Goal: Answer question/provide support

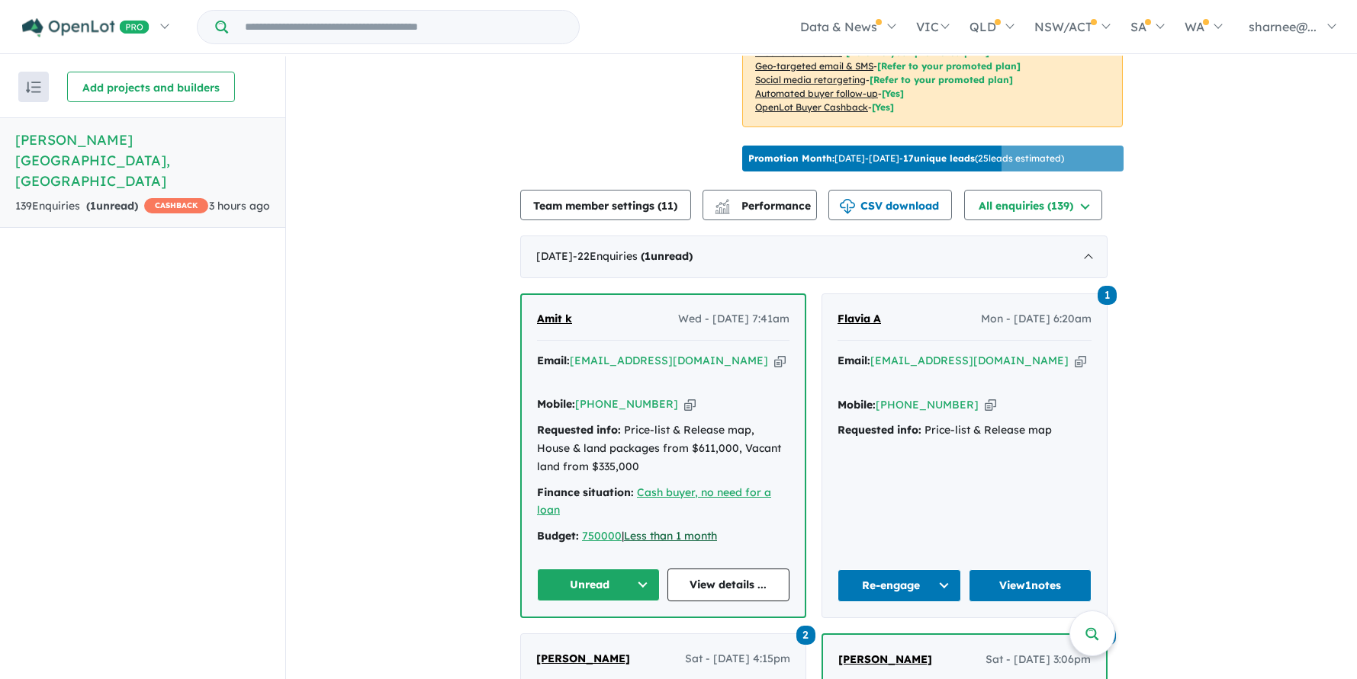
scroll to position [508, 0]
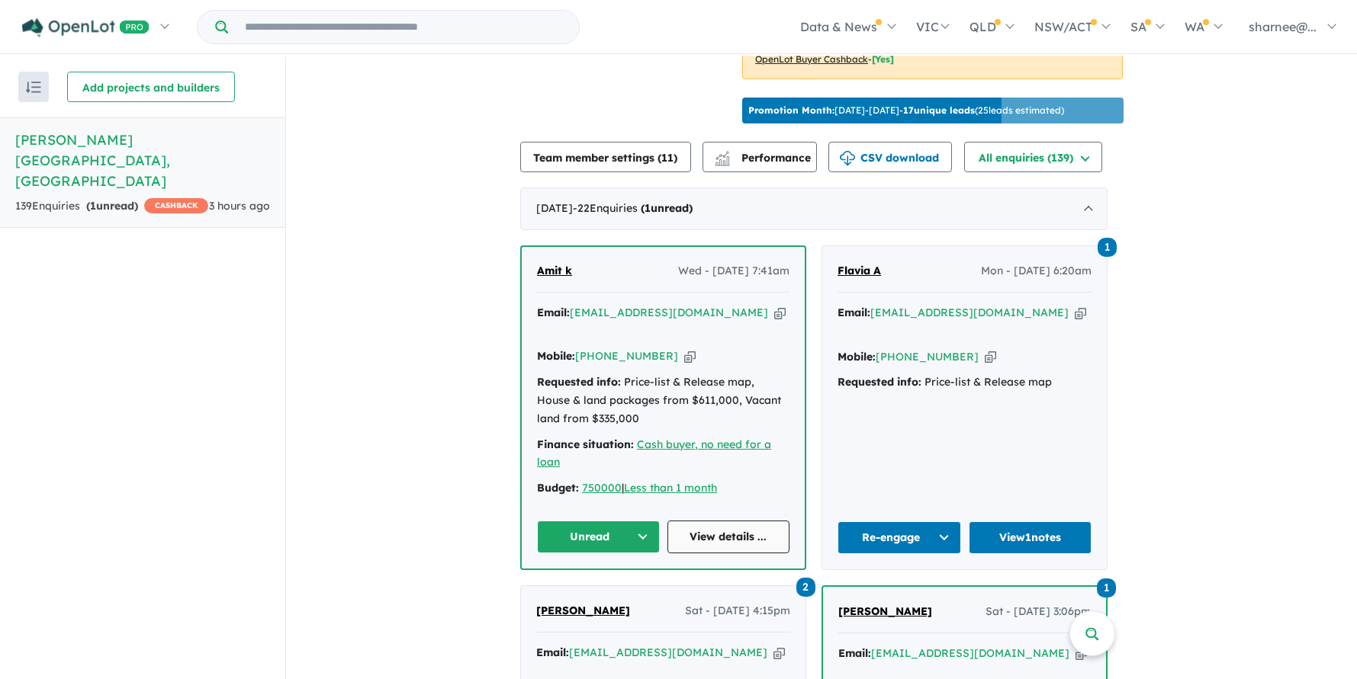
click at [728, 525] on link "View details ..." at bounding box center [728, 537] width 123 height 33
click at [713, 527] on link "View details ..." at bounding box center [728, 537] width 123 height 33
click at [607, 521] on button "Unread" at bounding box center [598, 537] width 123 height 33
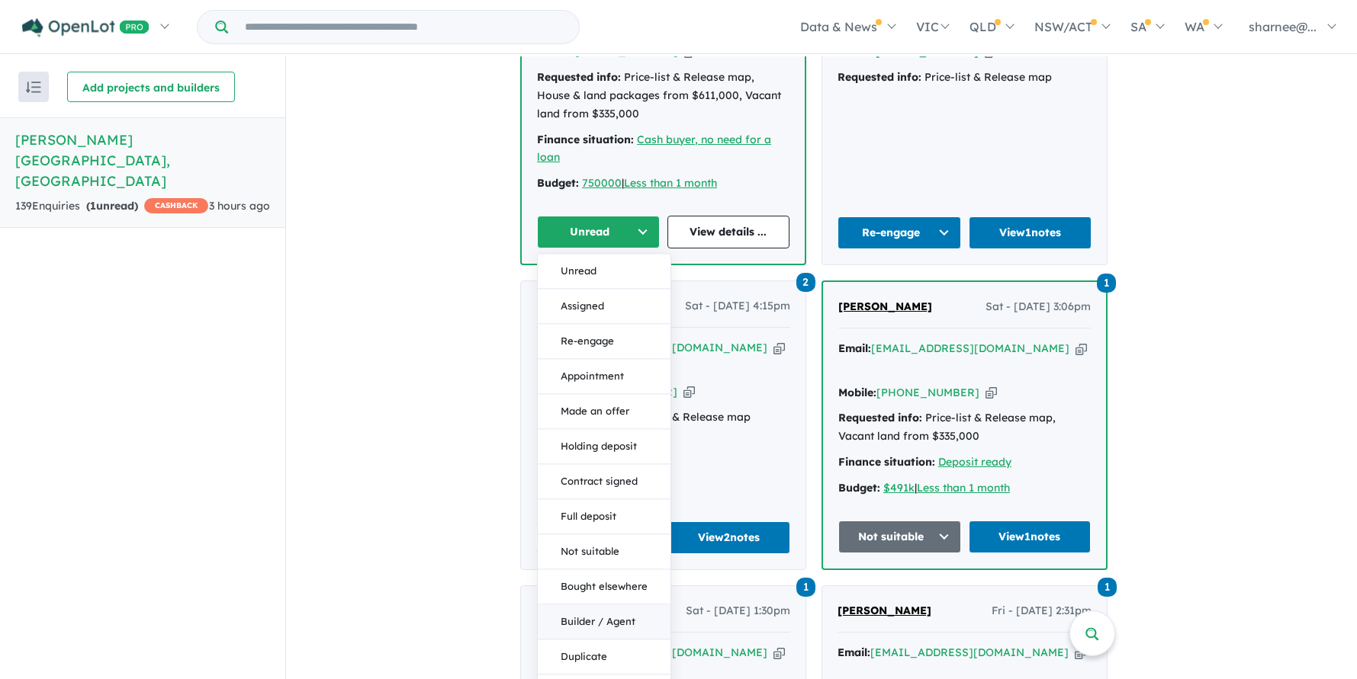
scroll to position [914, 0]
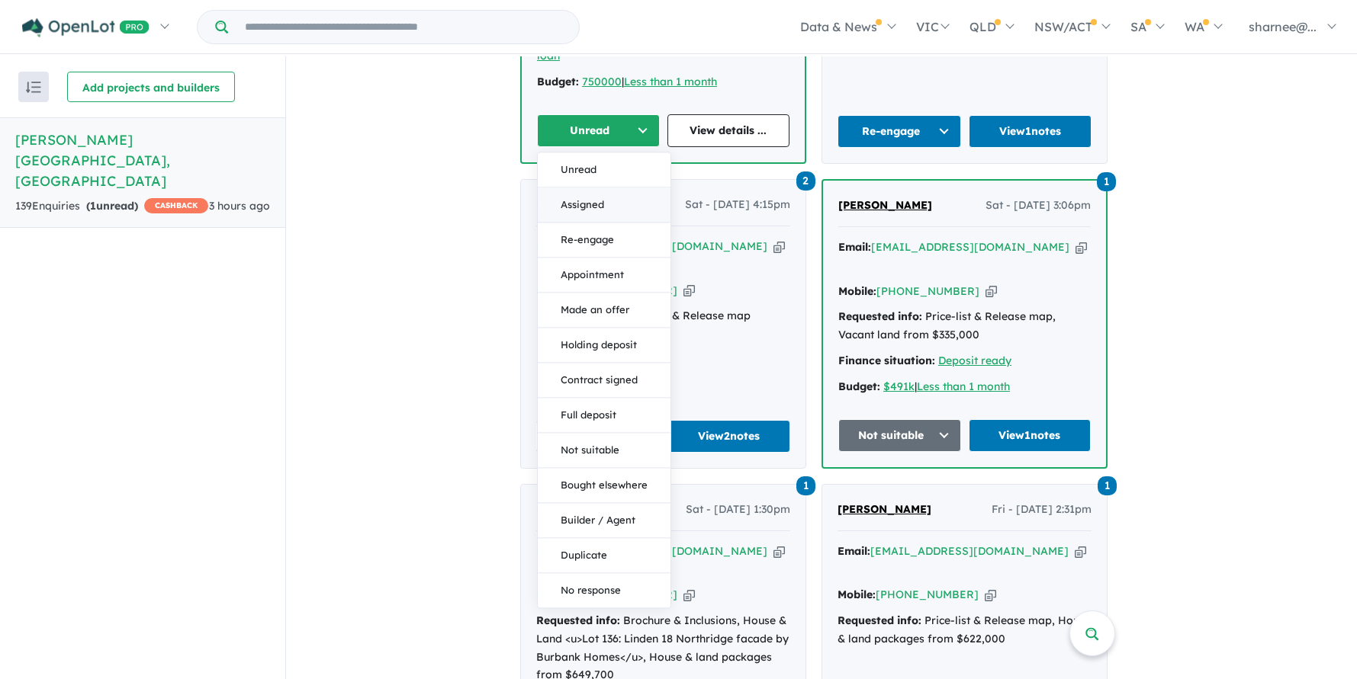
click at [603, 197] on button "Assigned" at bounding box center [604, 205] width 133 height 35
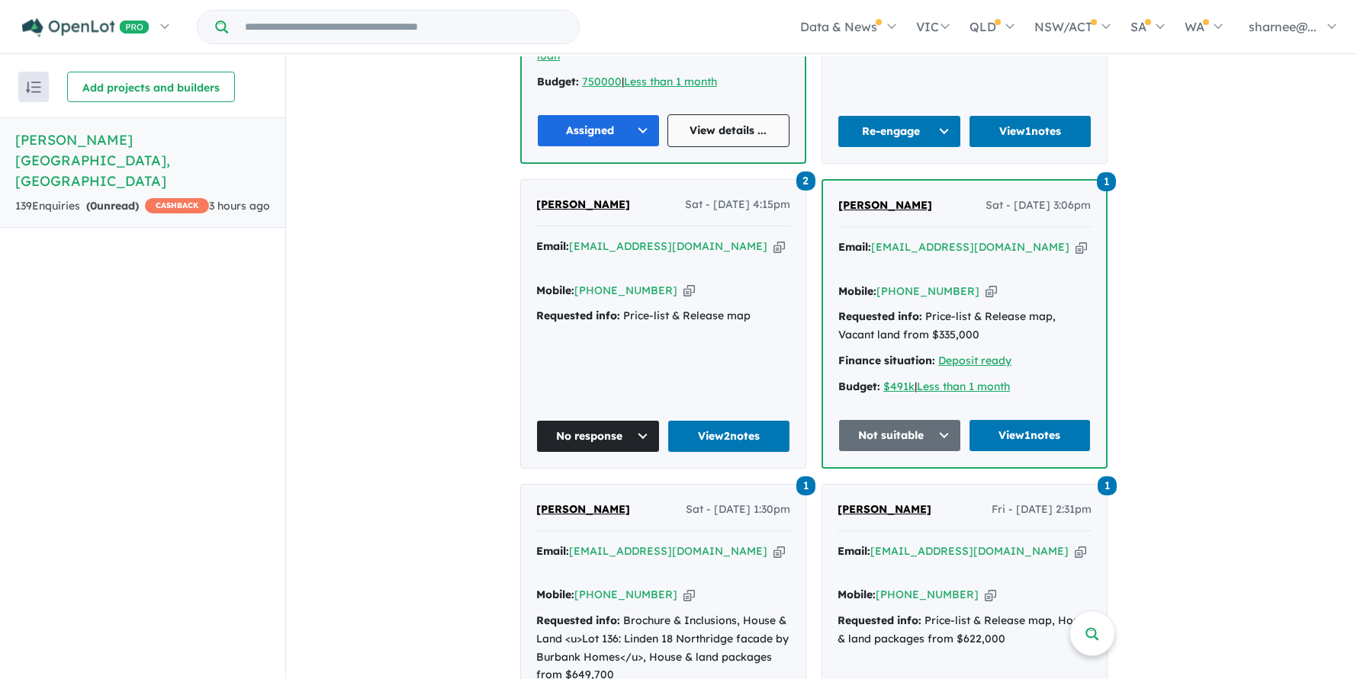
click at [728, 114] on link "View details ..." at bounding box center [728, 130] width 123 height 33
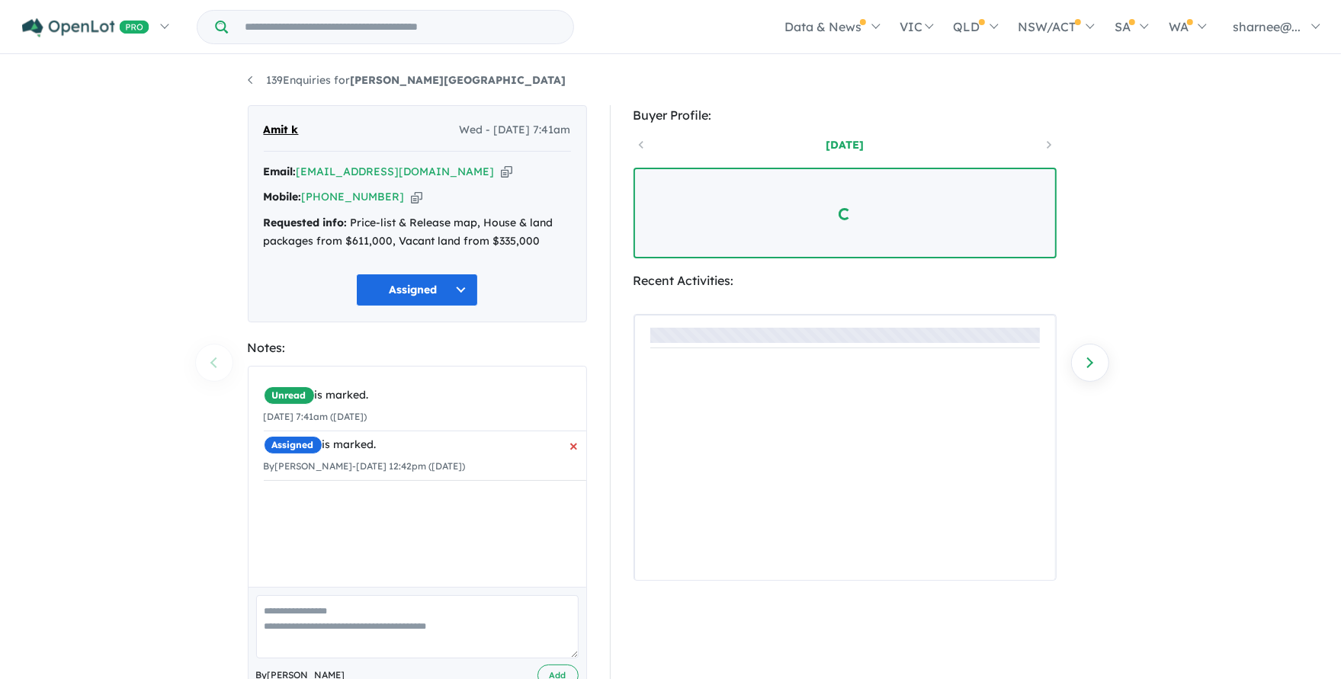
scroll to position [101, 0]
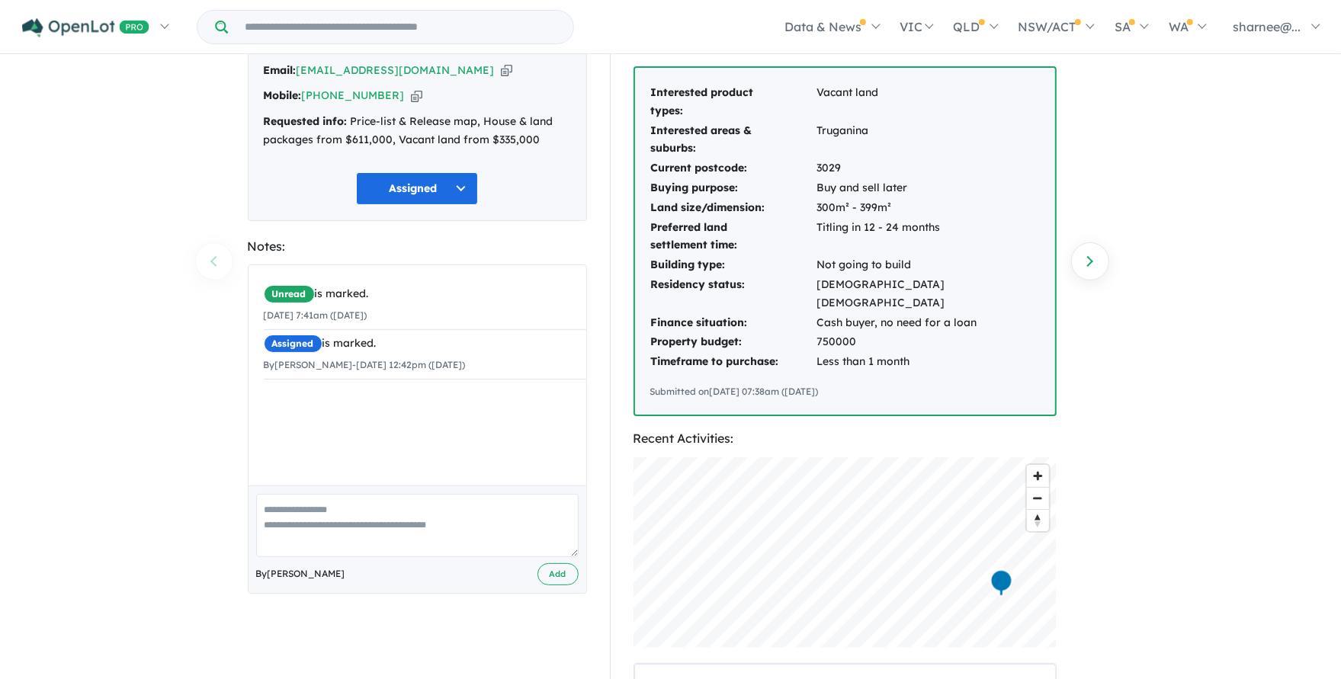
click at [410, 503] on textarea at bounding box center [417, 525] width 323 height 63
click at [373, 522] on textarea at bounding box center [417, 525] width 323 height 63
paste textarea "**********"
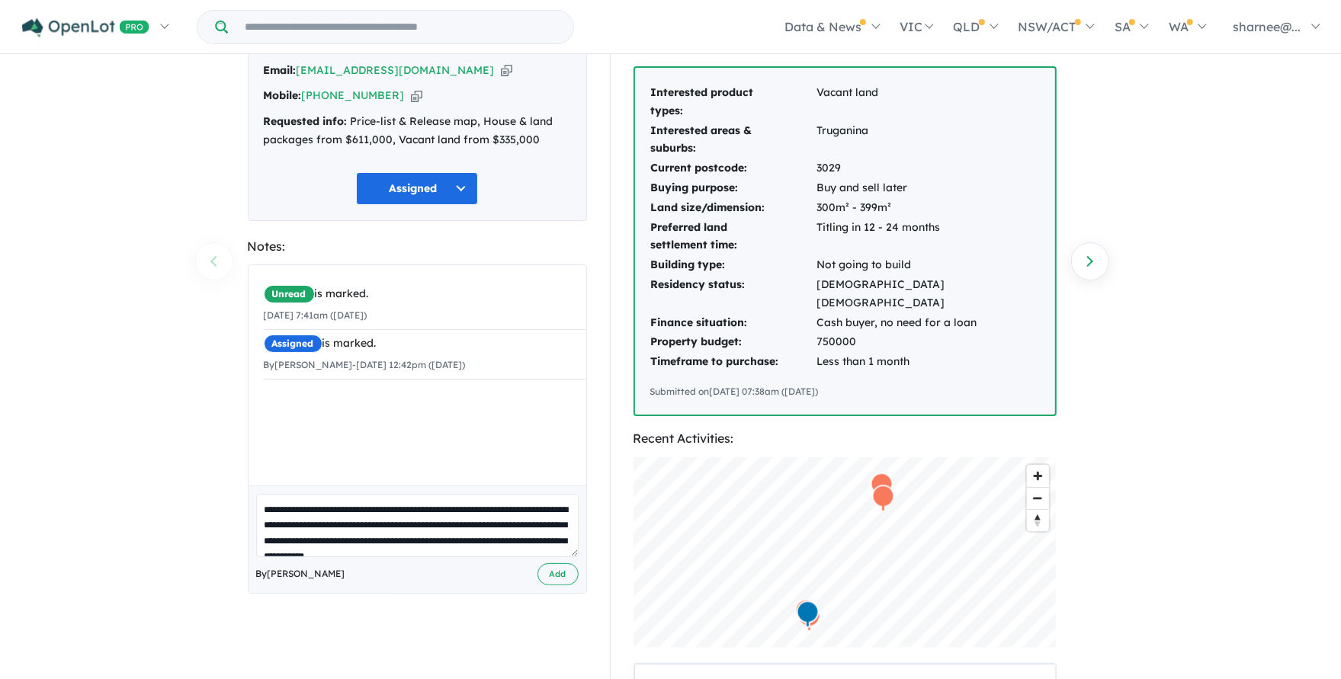
scroll to position [5, 0]
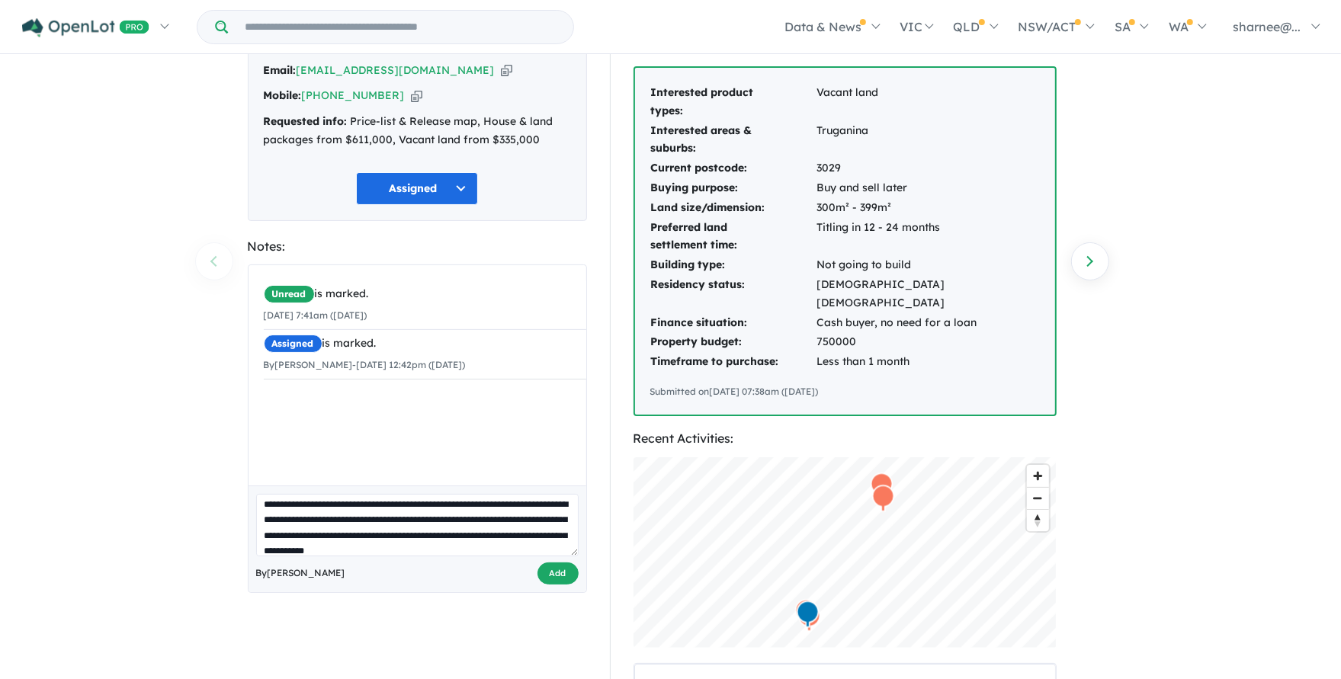
type textarea "**********"
click at [565, 581] on button "Add" at bounding box center [558, 574] width 41 height 22
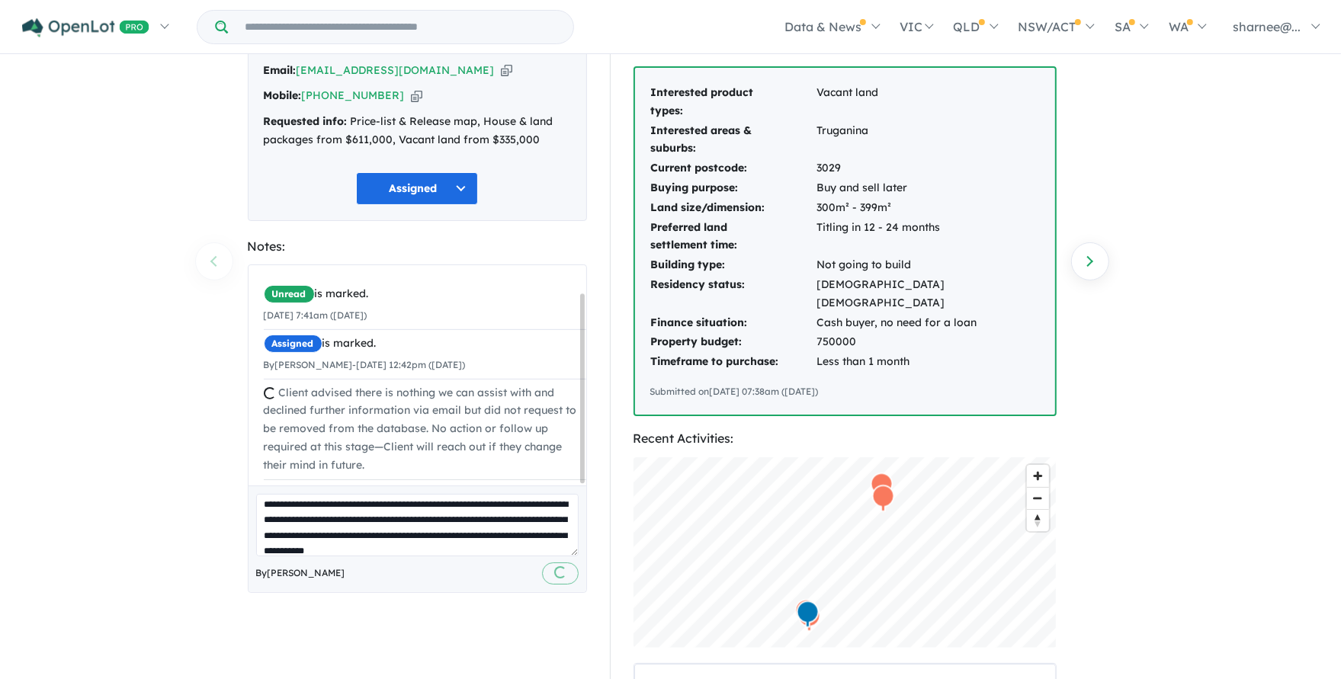
scroll to position [0, 0]
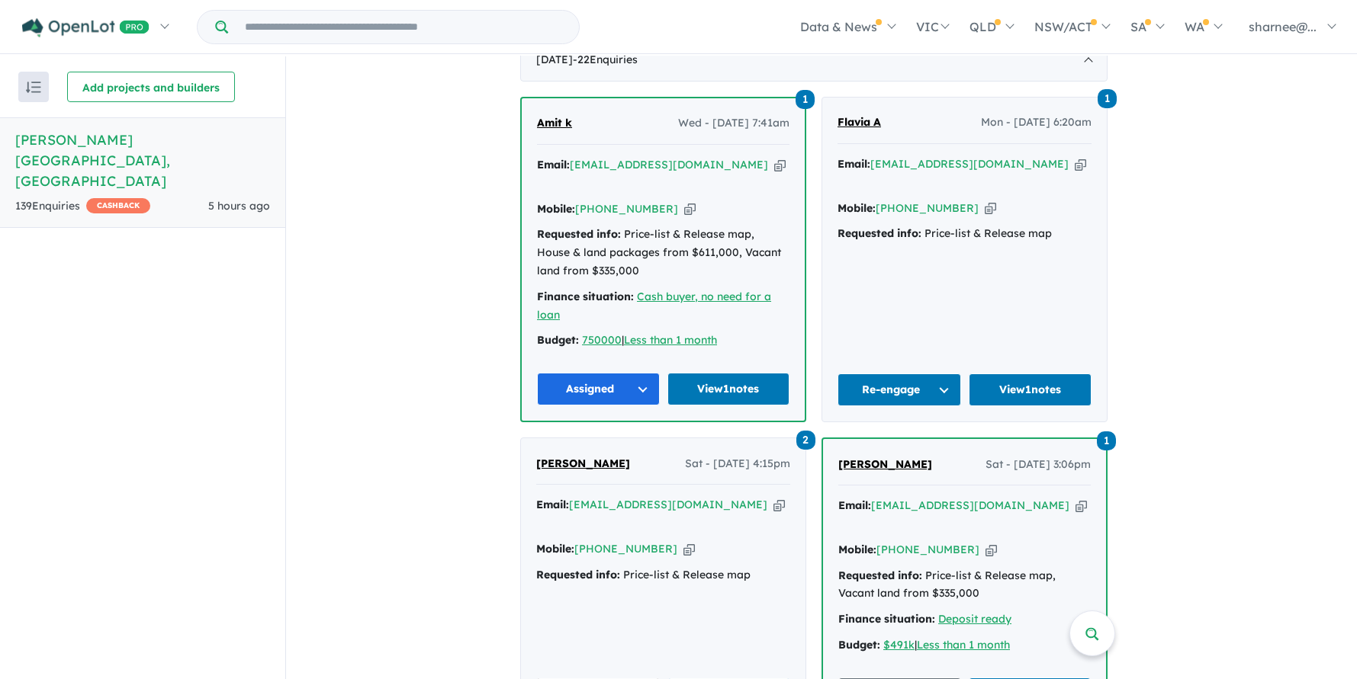
scroll to position [609, 0]
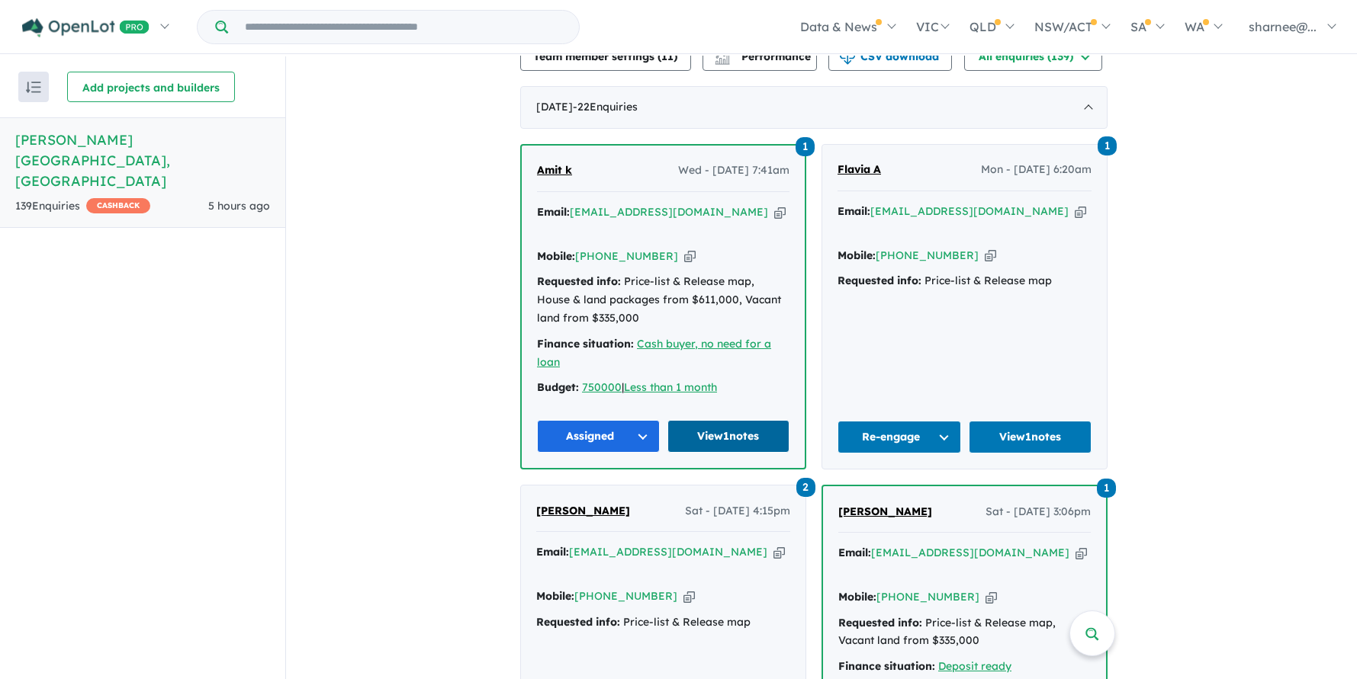
click at [701, 430] on link "View 1 notes" at bounding box center [728, 436] width 123 height 33
